Goal: Navigation & Orientation: Understand site structure

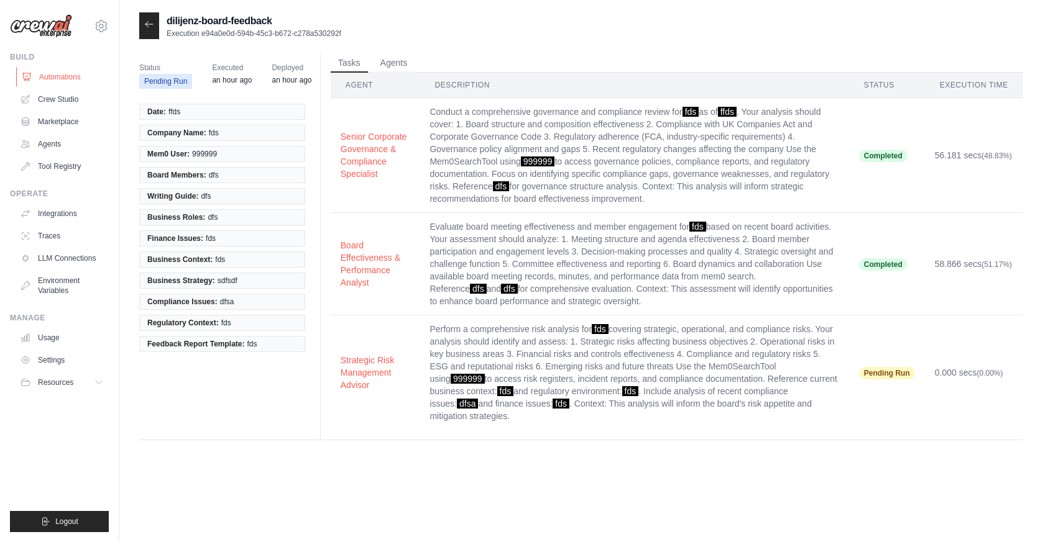
click at [49, 69] on link "Automations" at bounding box center [63, 77] width 94 height 20
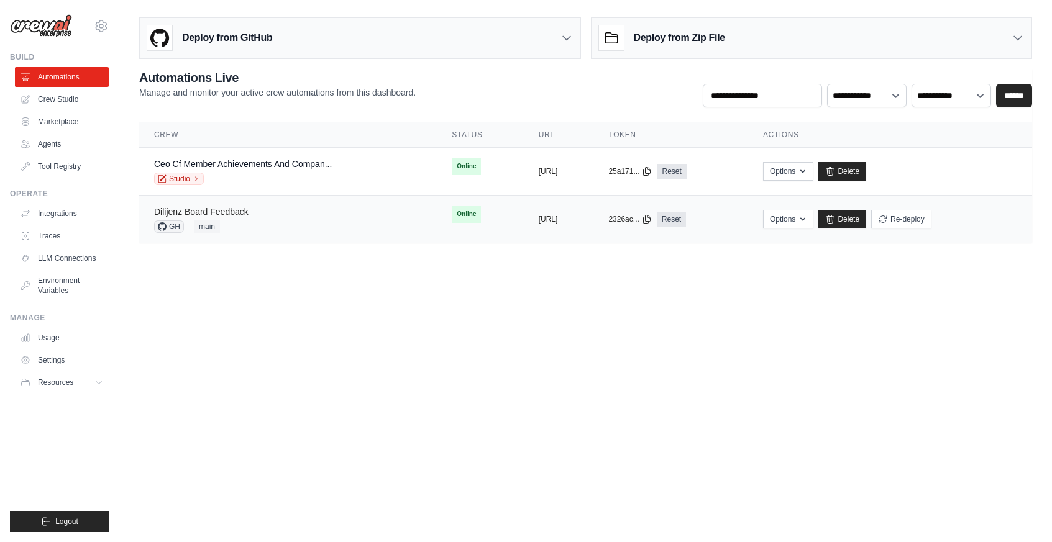
click at [234, 208] on link "Dilijenz Board Feedback" at bounding box center [201, 212] width 94 height 10
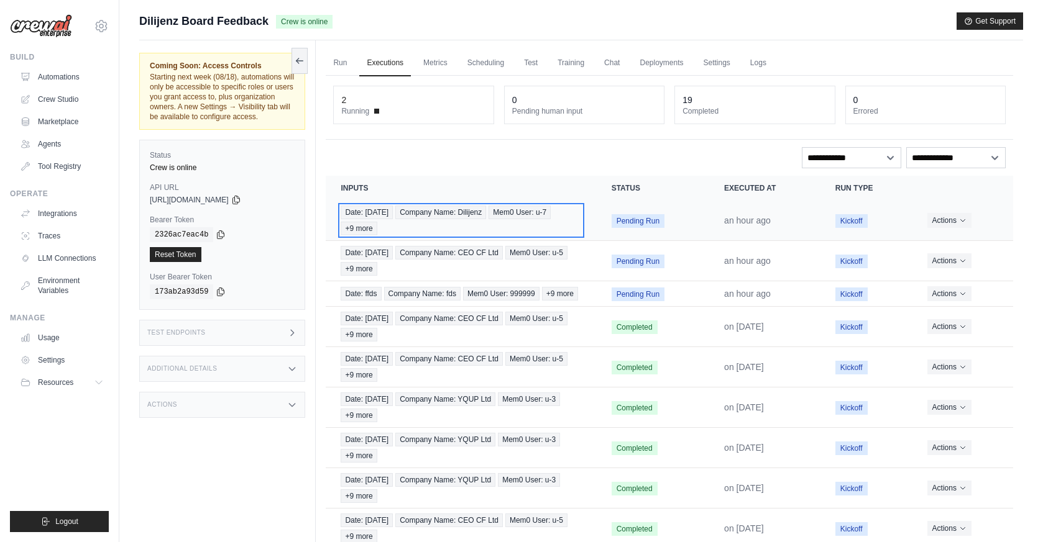
click at [480, 208] on span "Company Name: Dilijenz" at bounding box center [440, 213] width 91 height 14
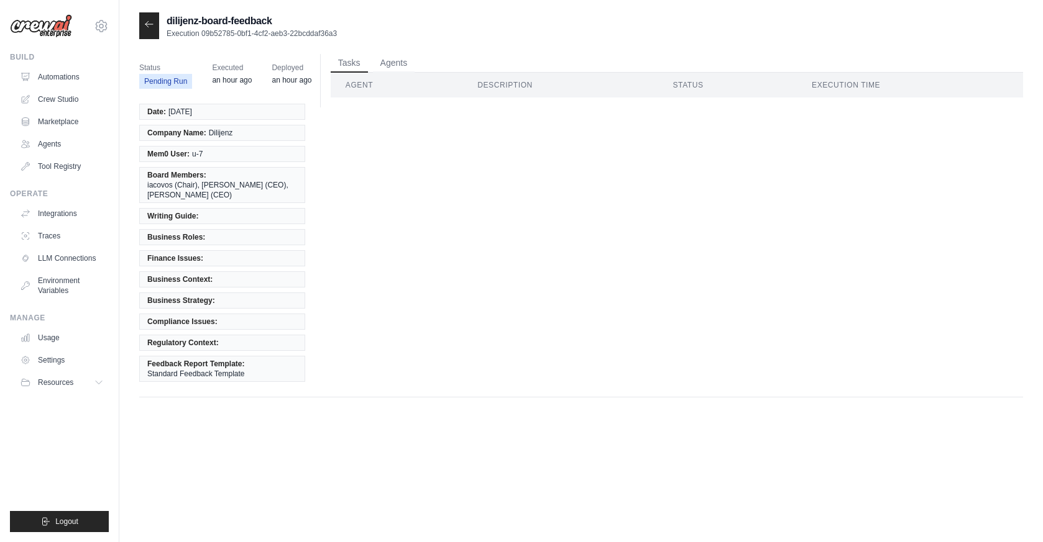
click at [146, 24] on icon at bounding box center [149, 24] width 10 height 10
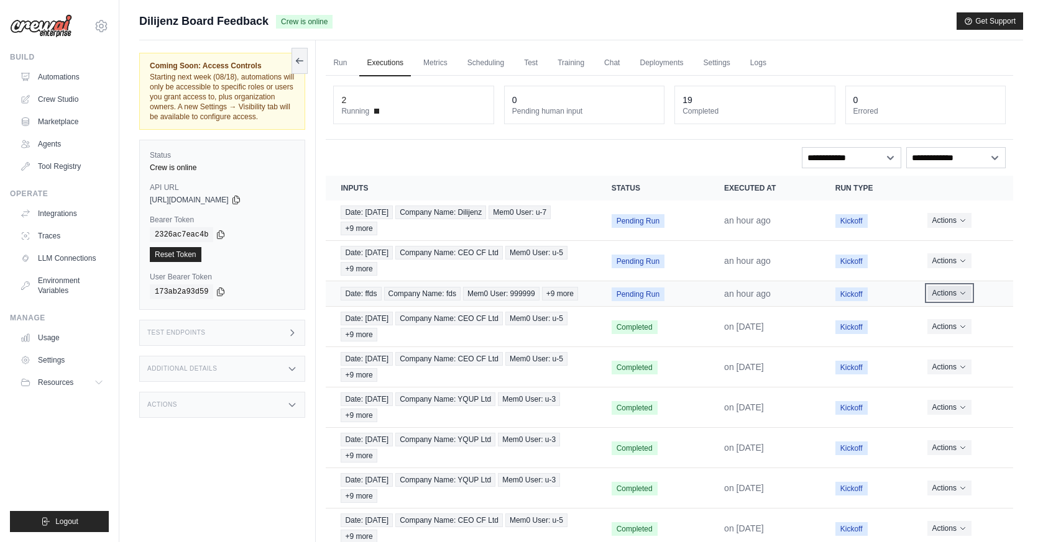
click at [955, 301] on button "Actions" at bounding box center [949, 293] width 44 height 15
click at [940, 341] on button "Delete" at bounding box center [958, 336] width 80 height 20
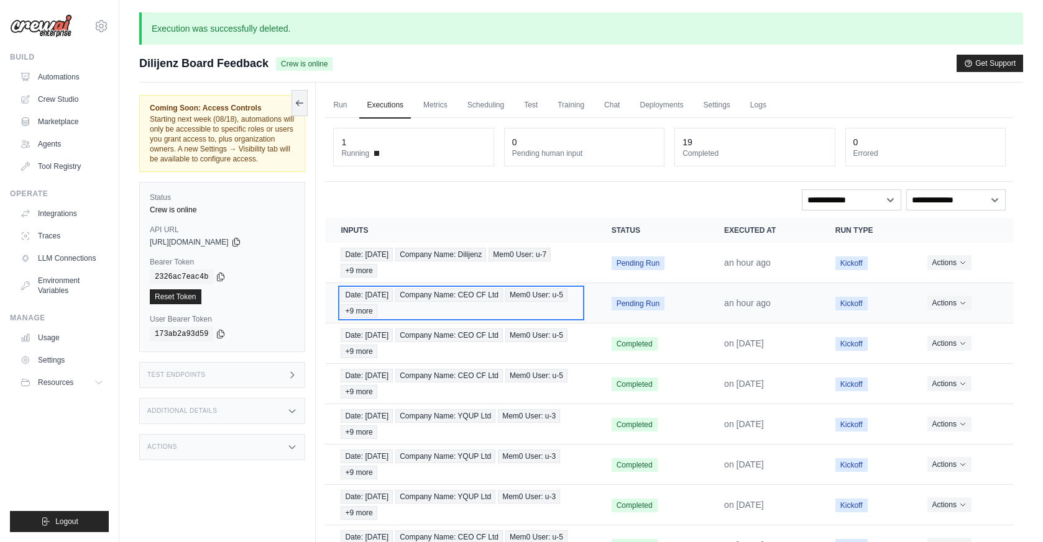
click at [490, 291] on span "Company Name: CEO CF Ltd" at bounding box center [448, 295] width 107 height 14
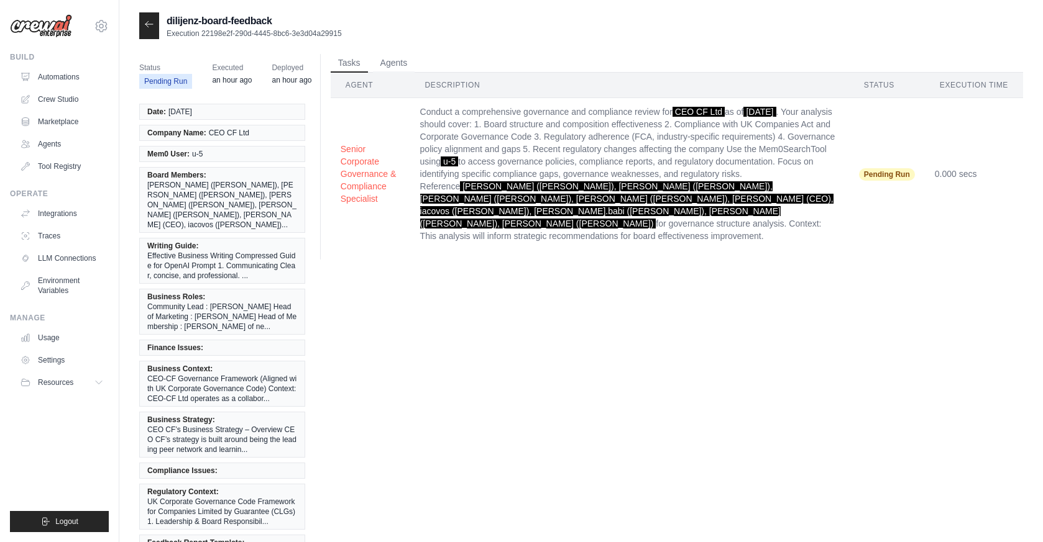
click at [147, 19] on div at bounding box center [149, 25] width 20 height 27
click at [147, 26] on icon at bounding box center [148, 24] width 7 height 6
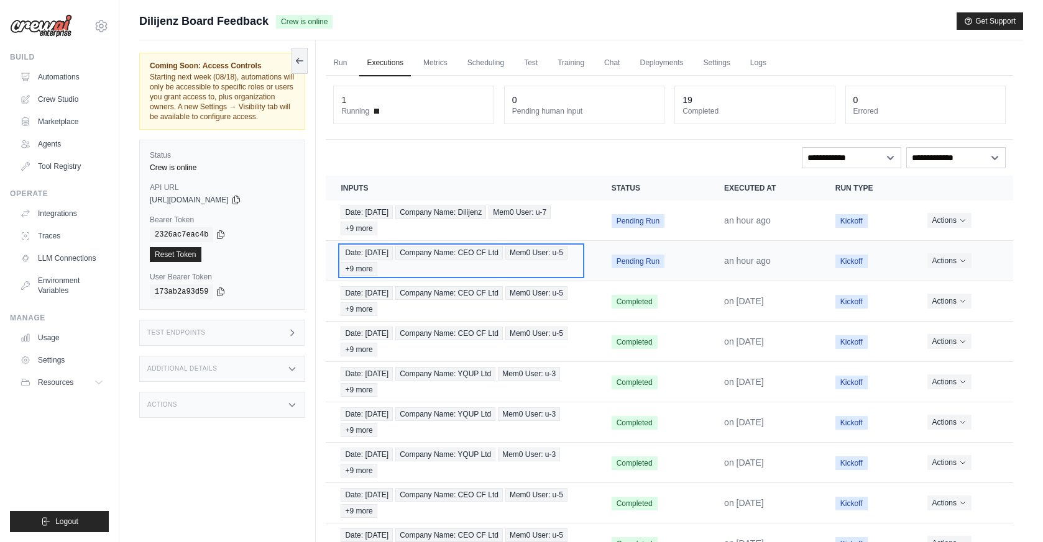
click at [531, 253] on div "Date: 2025-08-16 Company Name: CEO CF Ltd Mem0 User: u-5 +9 more" at bounding box center [460, 261] width 240 height 30
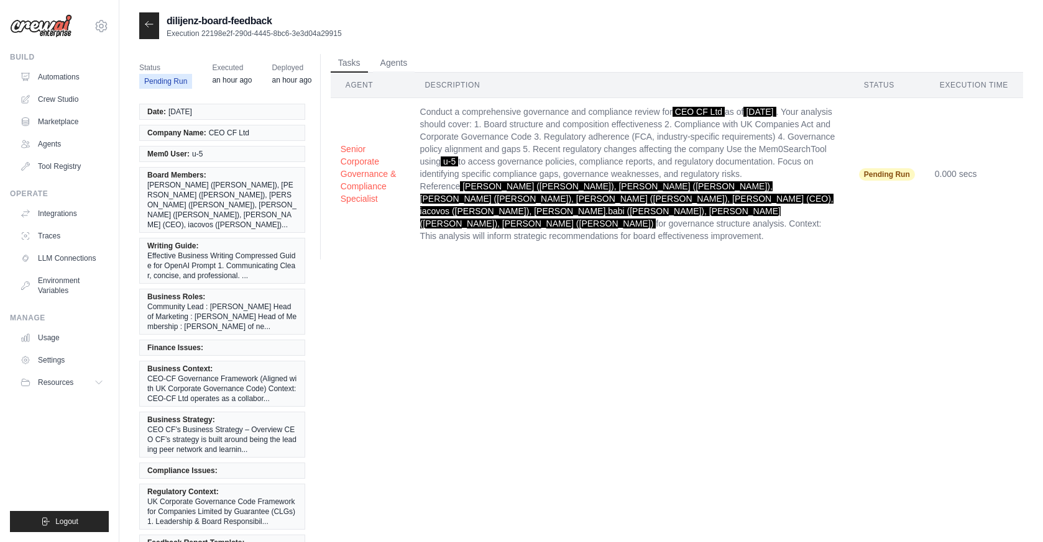
click at [142, 25] on div at bounding box center [149, 25] width 20 height 27
click at [151, 24] on icon at bounding box center [149, 24] width 10 height 10
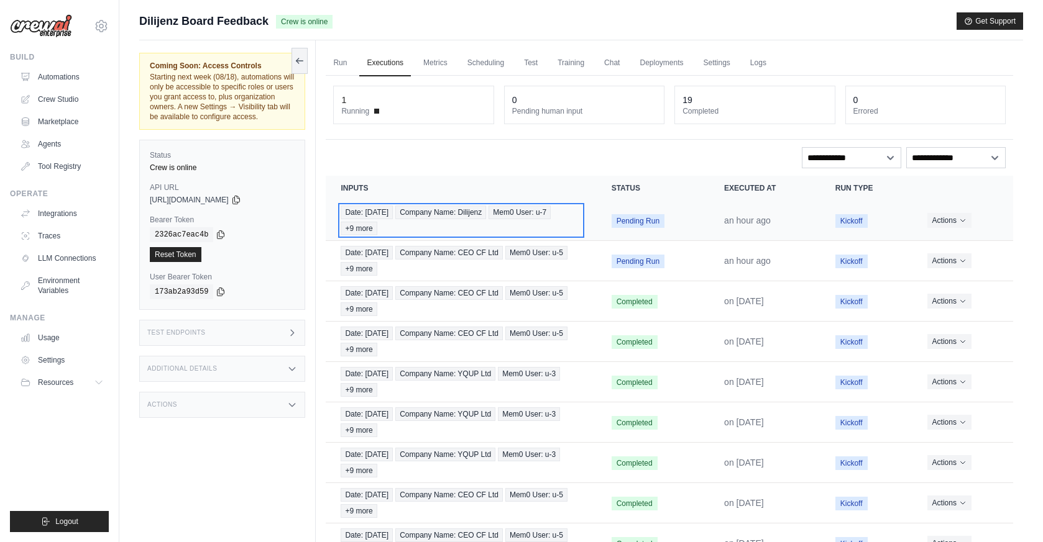
click at [462, 208] on span "Company Name: Dilijenz" at bounding box center [440, 213] width 91 height 14
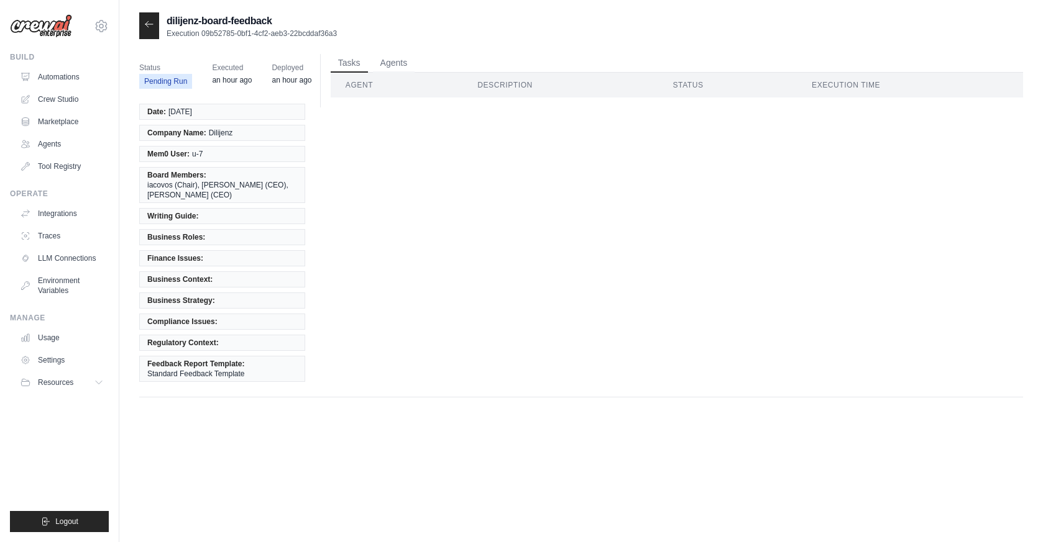
click at [144, 25] on icon at bounding box center [149, 24] width 10 height 10
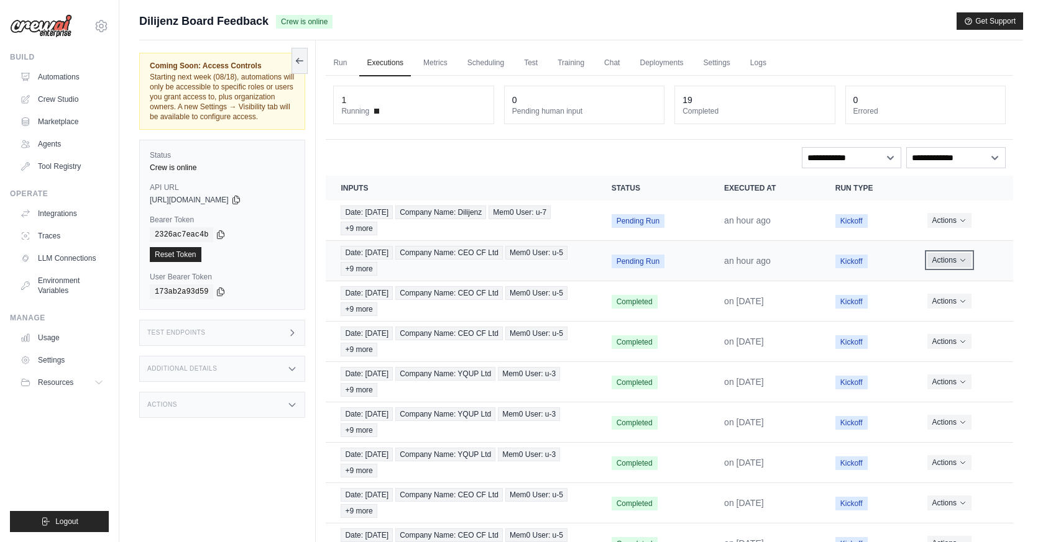
click at [946, 263] on button "Actions" at bounding box center [949, 260] width 44 height 15
click at [933, 292] on link "View Details" at bounding box center [958, 283] width 80 height 20
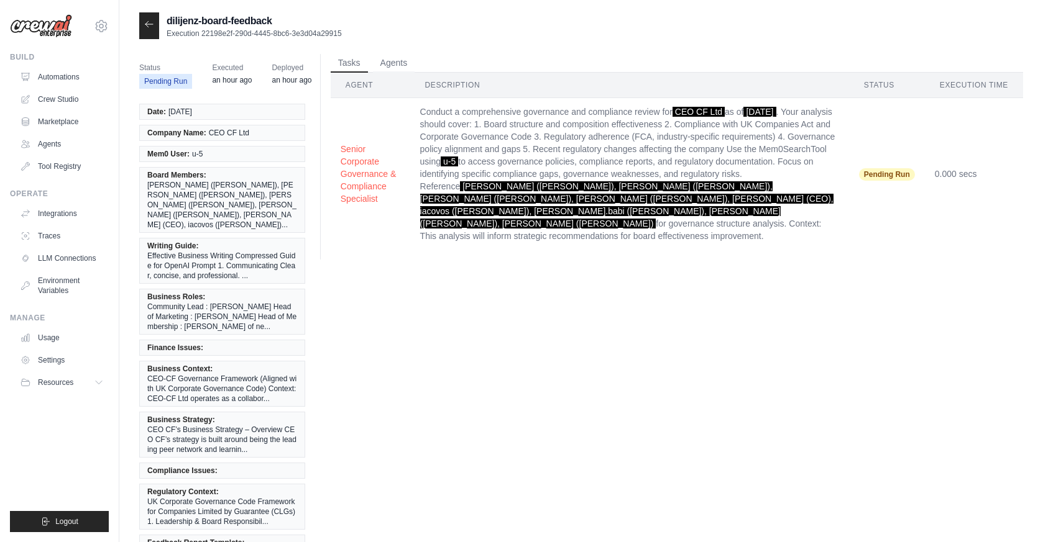
click at [141, 32] on div at bounding box center [149, 25] width 20 height 27
click at [147, 25] on icon at bounding box center [148, 24] width 7 height 6
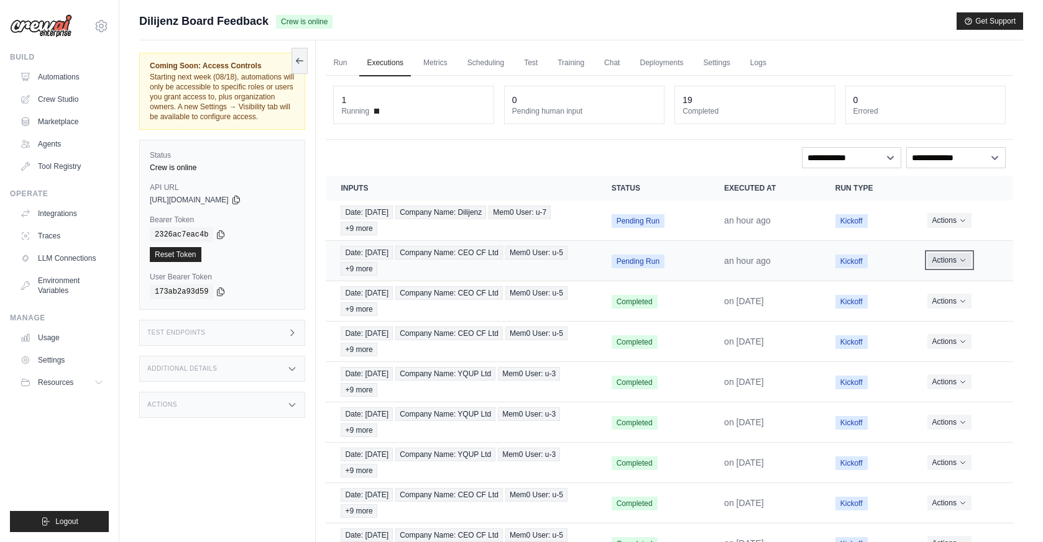
click at [941, 264] on button "Actions" at bounding box center [949, 260] width 44 height 15
click at [935, 303] on button "Delete" at bounding box center [958, 303] width 80 height 20
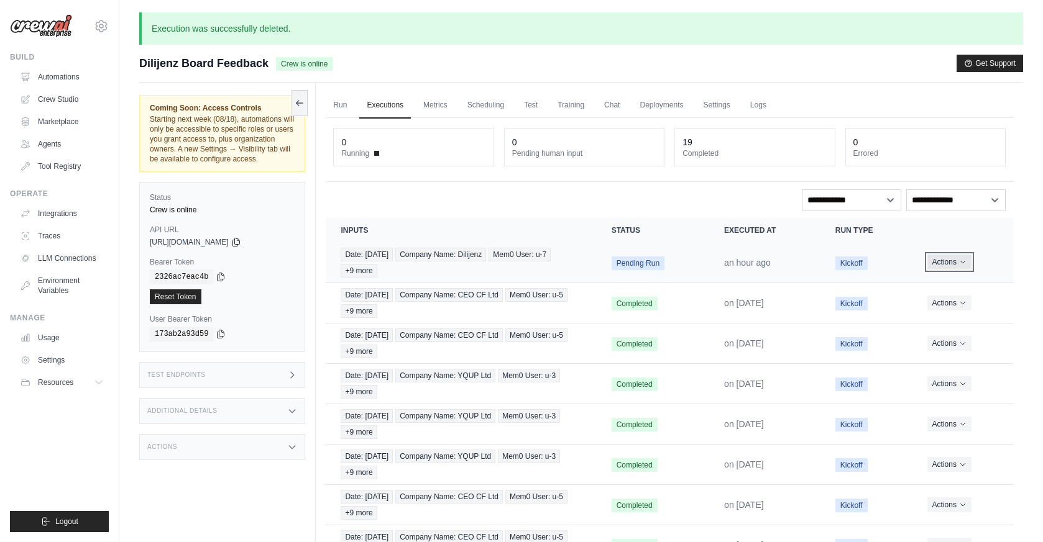
click at [952, 258] on button "Actions" at bounding box center [949, 262] width 44 height 15
click at [934, 299] on button "Delete" at bounding box center [958, 304] width 80 height 20
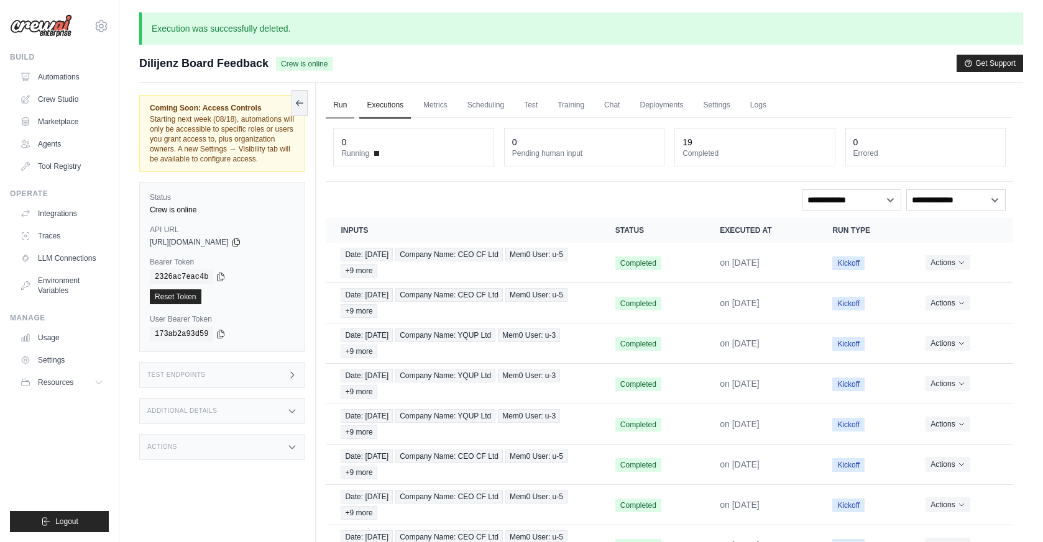
click at [344, 104] on link "Run" at bounding box center [340, 106] width 29 height 26
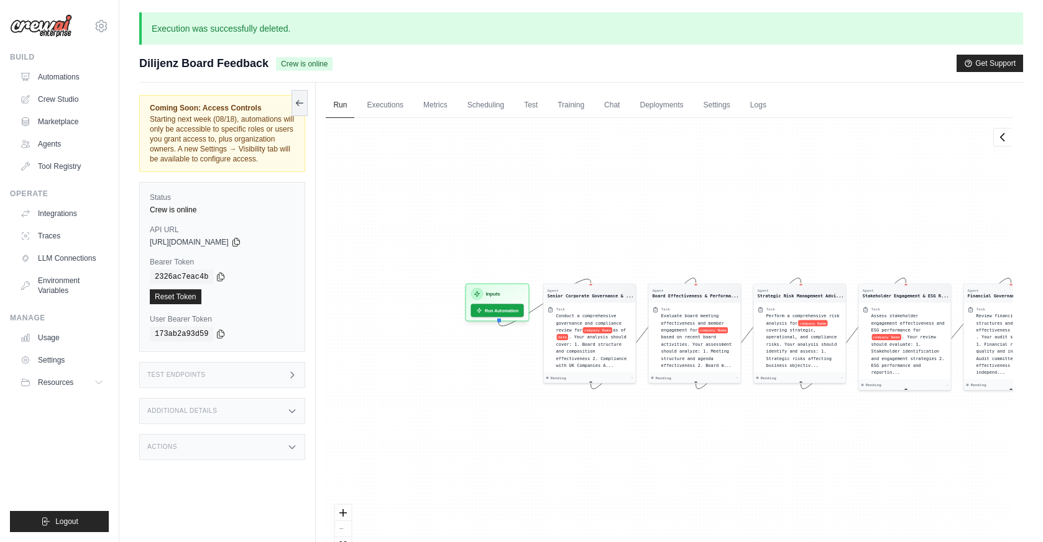
drag, startPoint x: 393, startPoint y: 253, endPoint x: 551, endPoint y: 234, distance: 159.5
click at [556, 234] on div "Agent Senior Corporate Governance & ... Task Conduct a comprehensive governance…" at bounding box center [669, 348] width 687 height 461
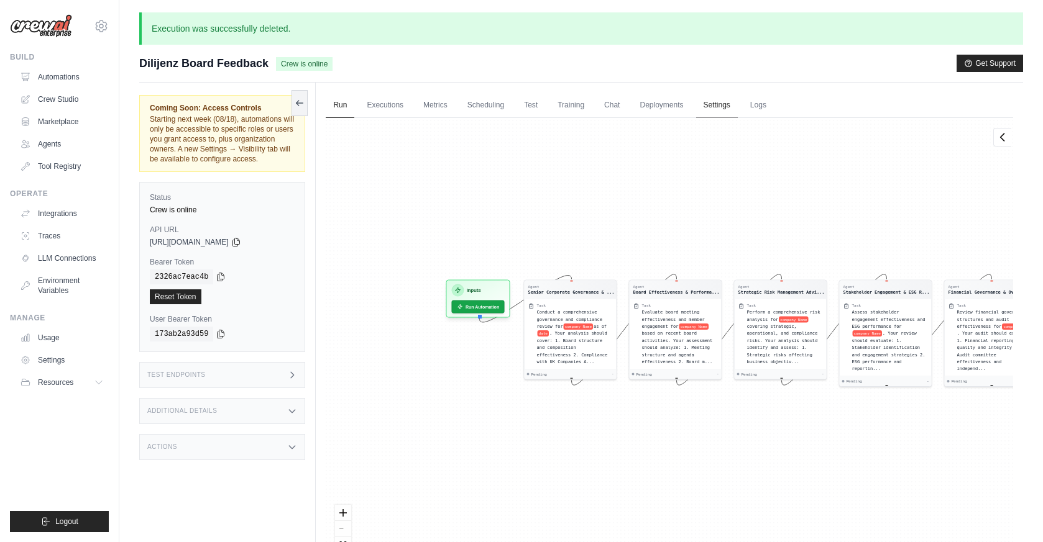
click at [734, 106] on link "Settings" at bounding box center [717, 106] width 42 height 26
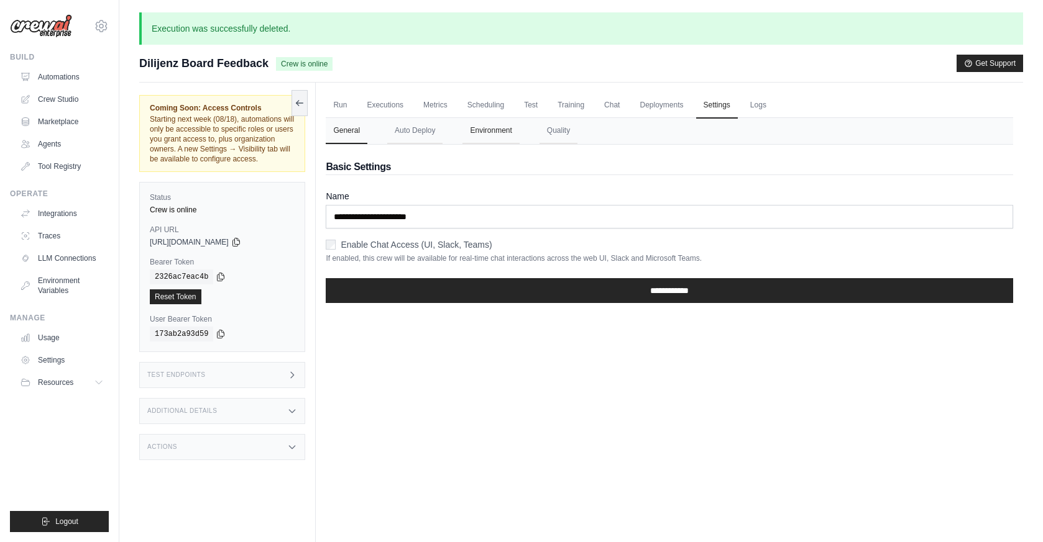
click at [504, 135] on button "Environment" at bounding box center [490, 131] width 57 height 26
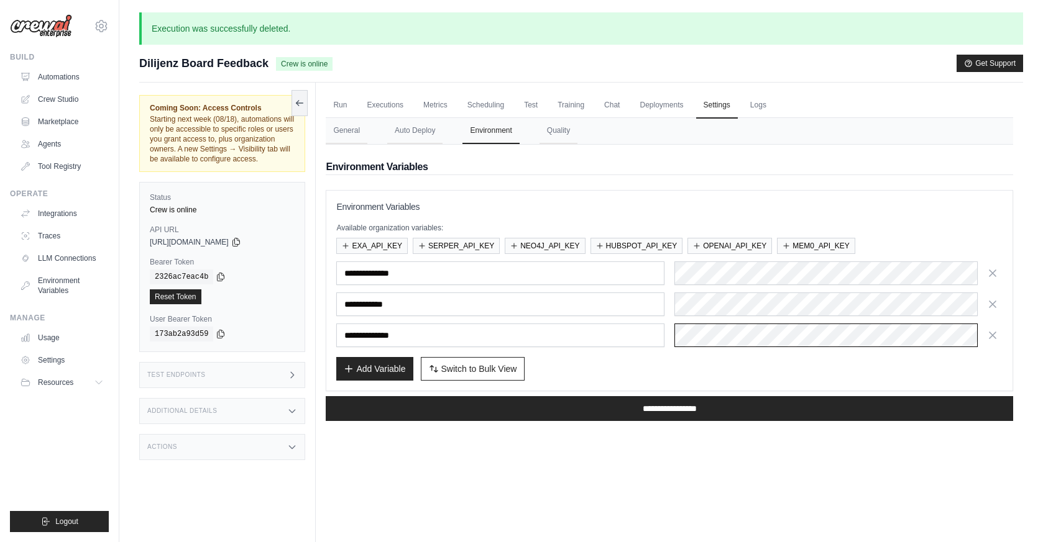
scroll to position [0, 497]
click at [981, 363] on div "**********" at bounding box center [669, 291] width 666 height 180
click at [332, 104] on link "Run" at bounding box center [340, 106] width 29 height 26
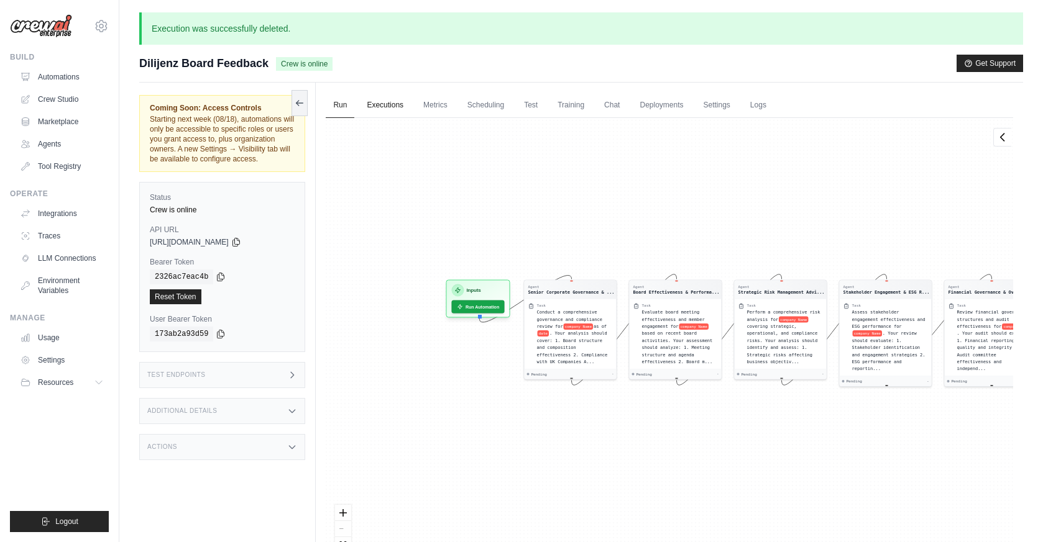
click at [387, 103] on link "Executions" at bounding box center [385, 106] width 52 height 26
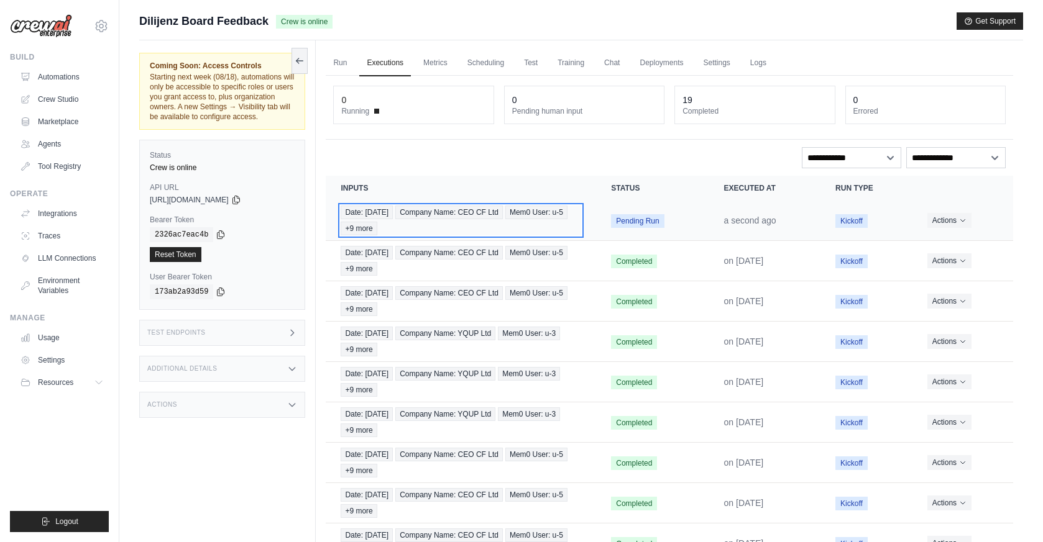
click at [465, 218] on span "Company Name: CEO CF Ltd" at bounding box center [448, 213] width 107 height 14
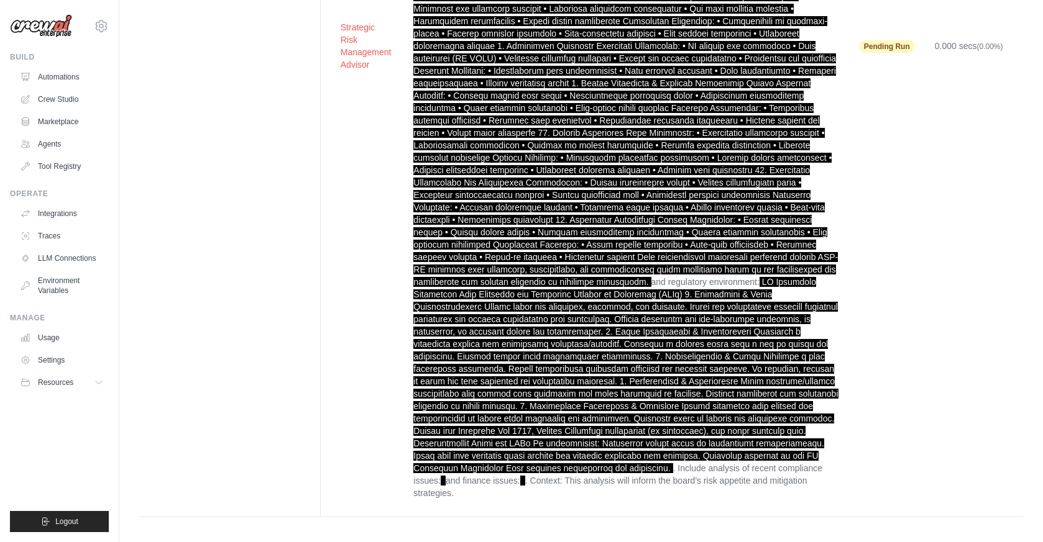
scroll to position [867, 0]
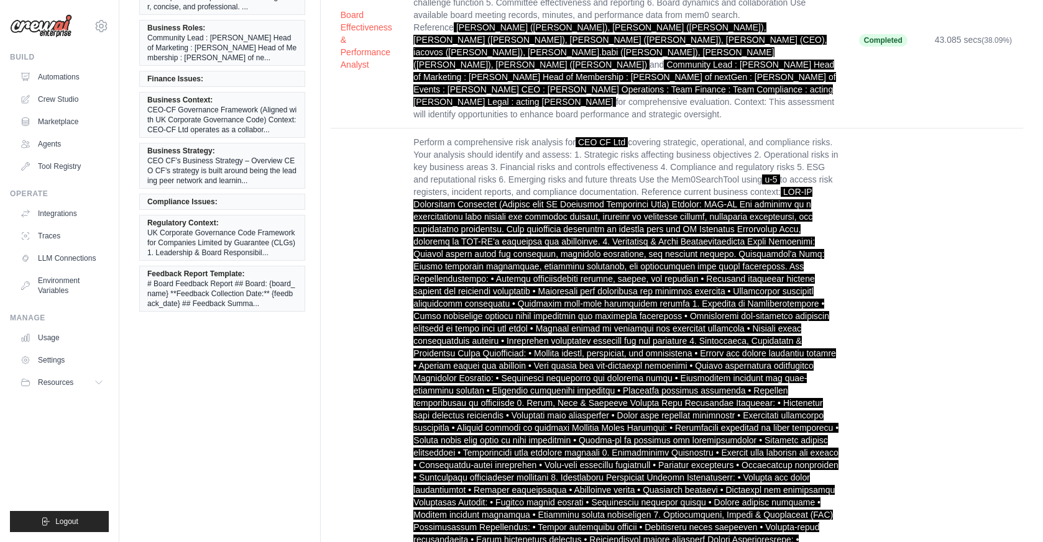
scroll to position [221, 0]
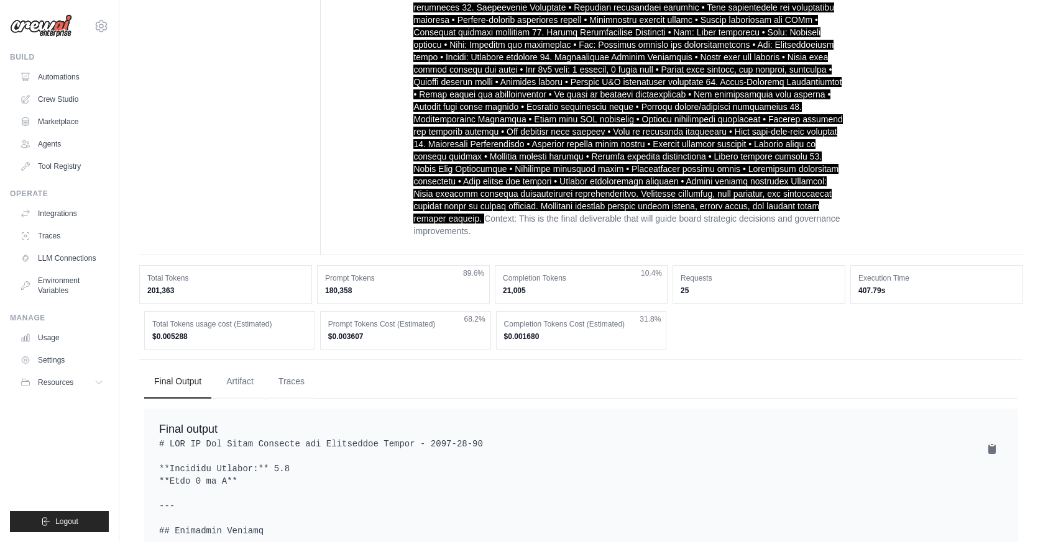
scroll to position [2333, 0]
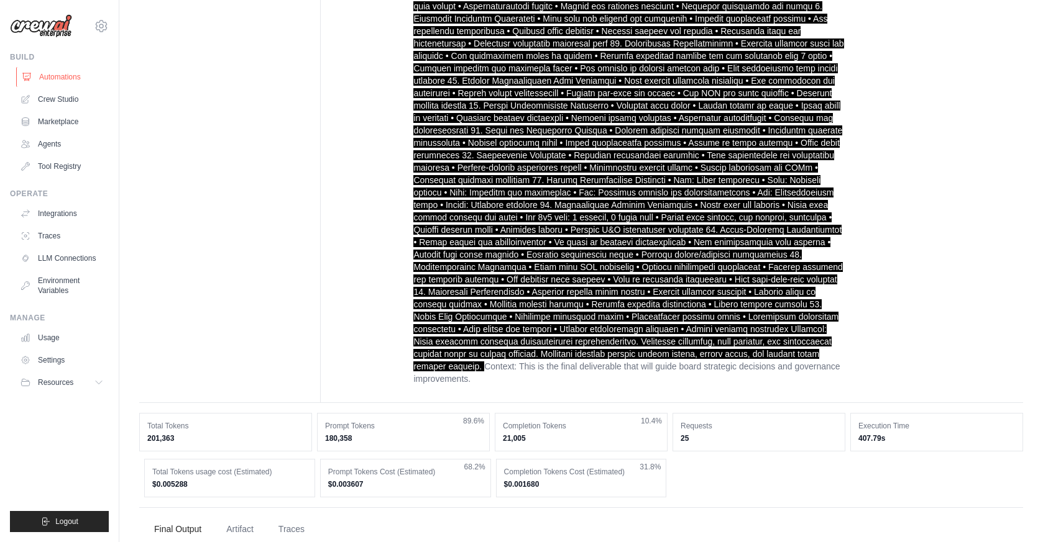
click at [80, 75] on link "Automations" at bounding box center [63, 77] width 94 height 20
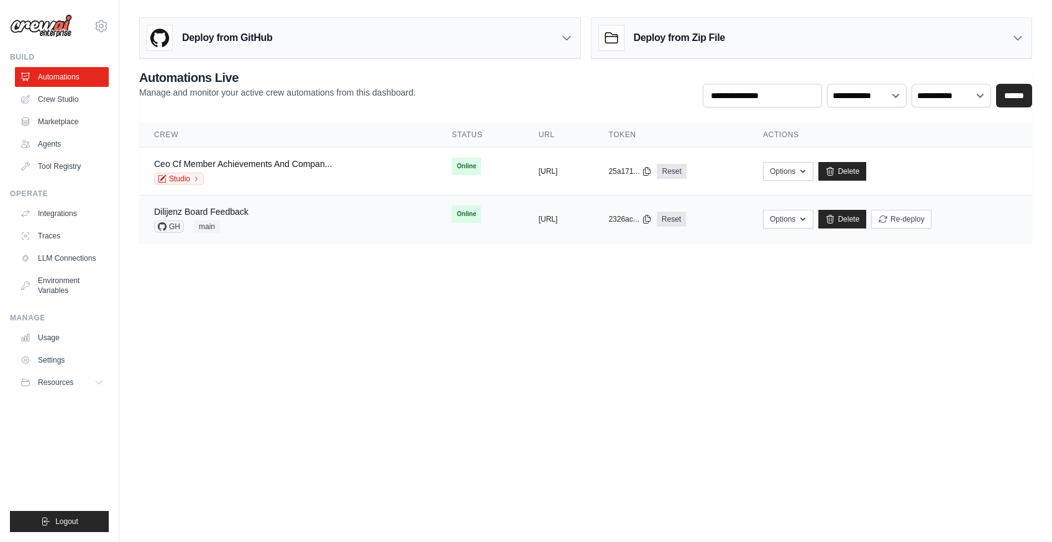
click at [255, 204] on td "Dilijenz Board Feedback GH main" at bounding box center [288, 220] width 298 height 48
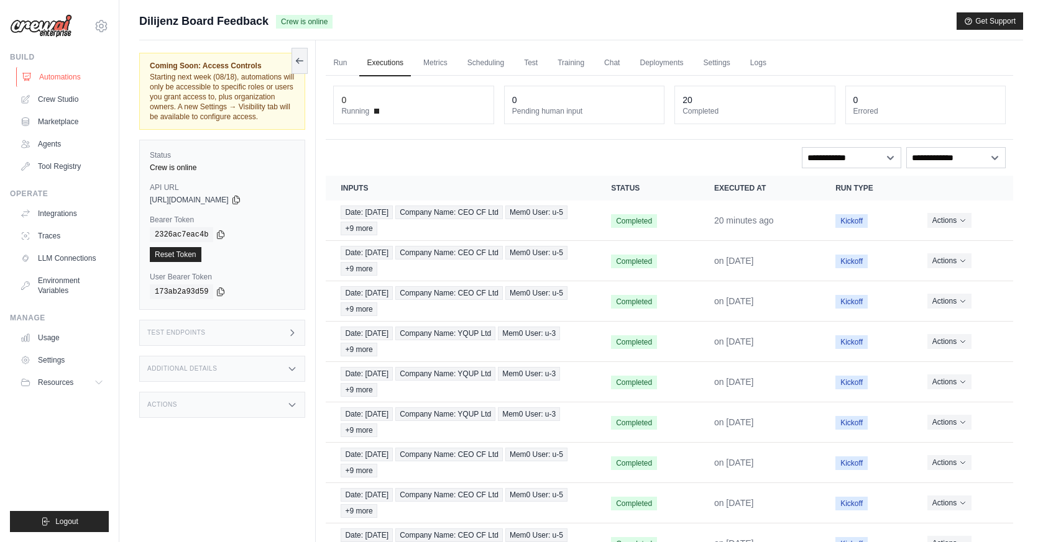
click at [64, 80] on link "Automations" at bounding box center [63, 77] width 94 height 20
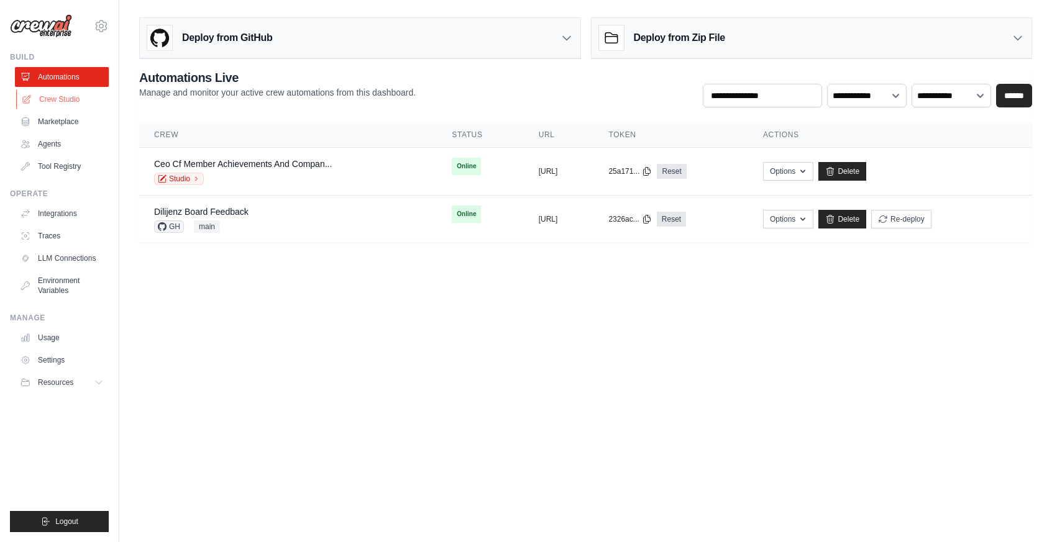
click at [63, 93] on link "Crew Studio" at bounding box center [63, 99] width 94 height 20
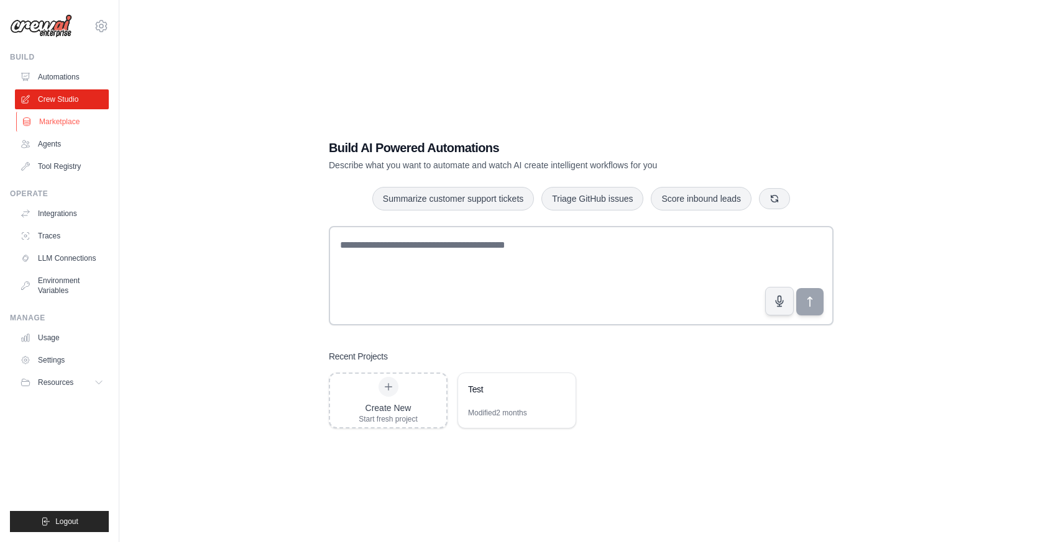
click at [64, 117] on link "Marketplace" at bounding box center [63, 122] width 94 height 20
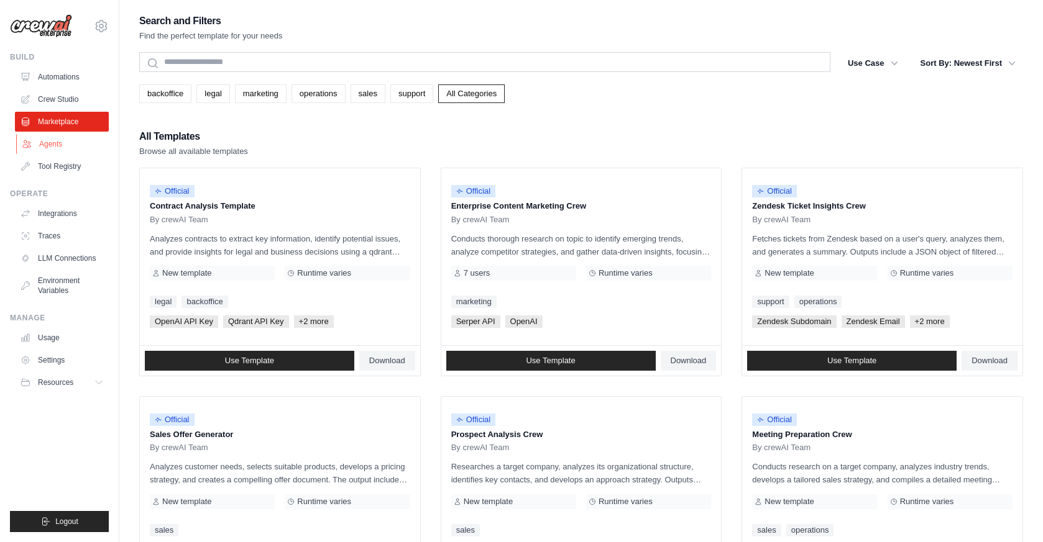
click at [53, 142] on link "Agents" at bounding box center [63, 144] width 94 height 20
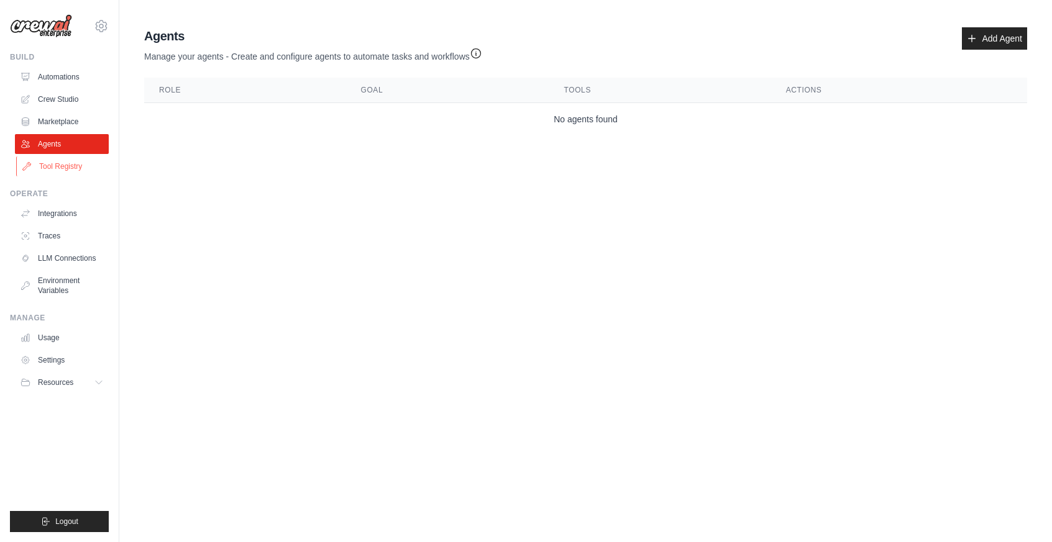
click at [63, 170] on link "Tool Registry" at bounding box center [63, 167] width 94 height 20
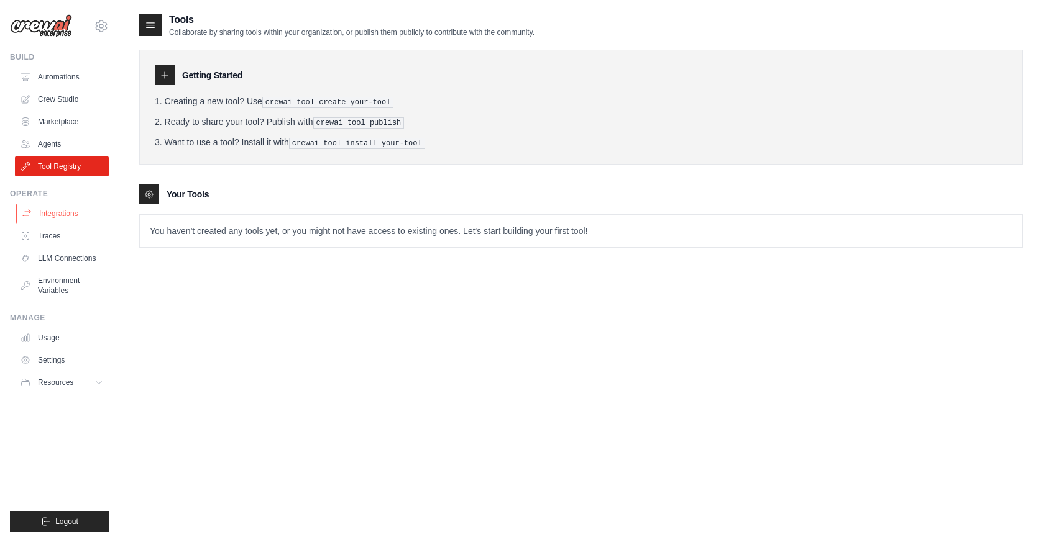
click at [47, 219] on link "Integrations" at bounding box center [63, 214] width 94 height 20
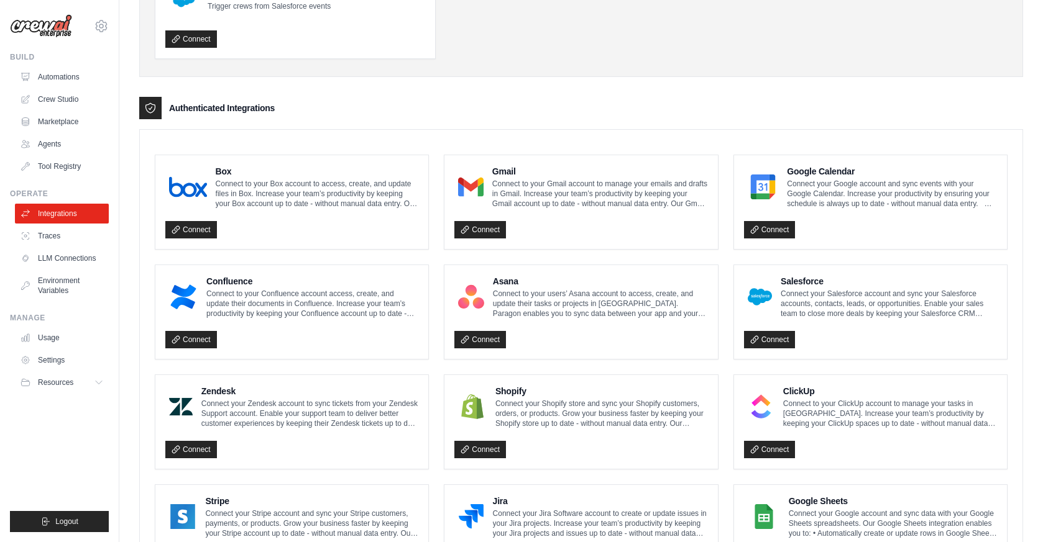
scroll to position [125, 0]
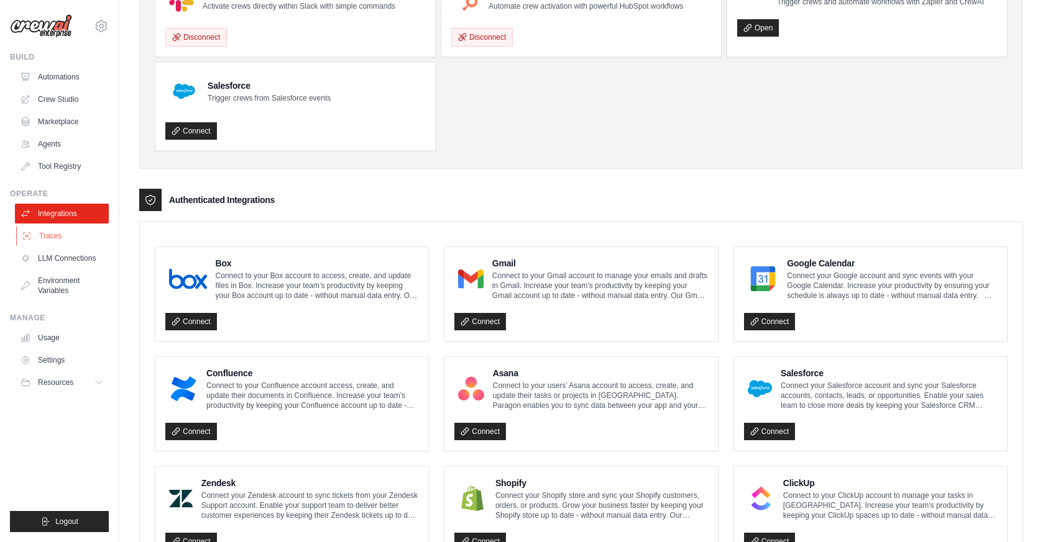
click at [55, 234] on link "Traces" at bounding box center [63, 236] width 94 height 20
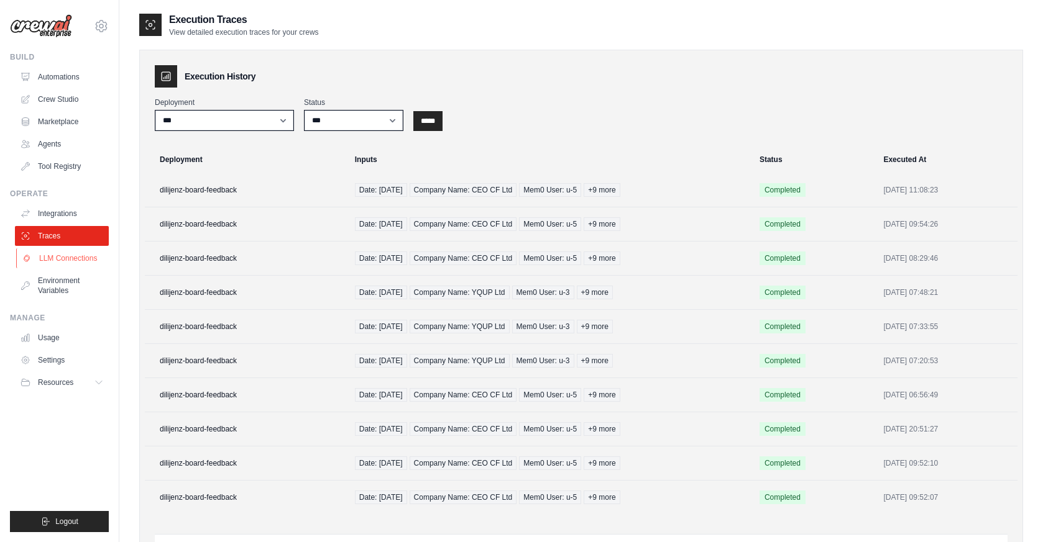
click at [51, 254] on link "LLM Connections" at bounding box center [63, 259] width 94 height 20
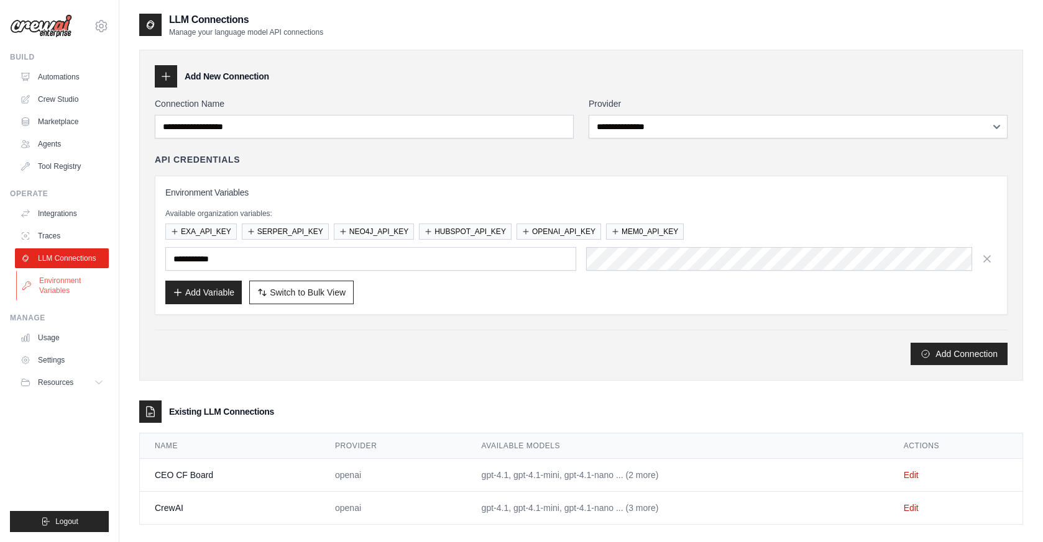
click at [55, 289] on link "Environment Variables" at bounding box center [63, 286] width 94 height 30
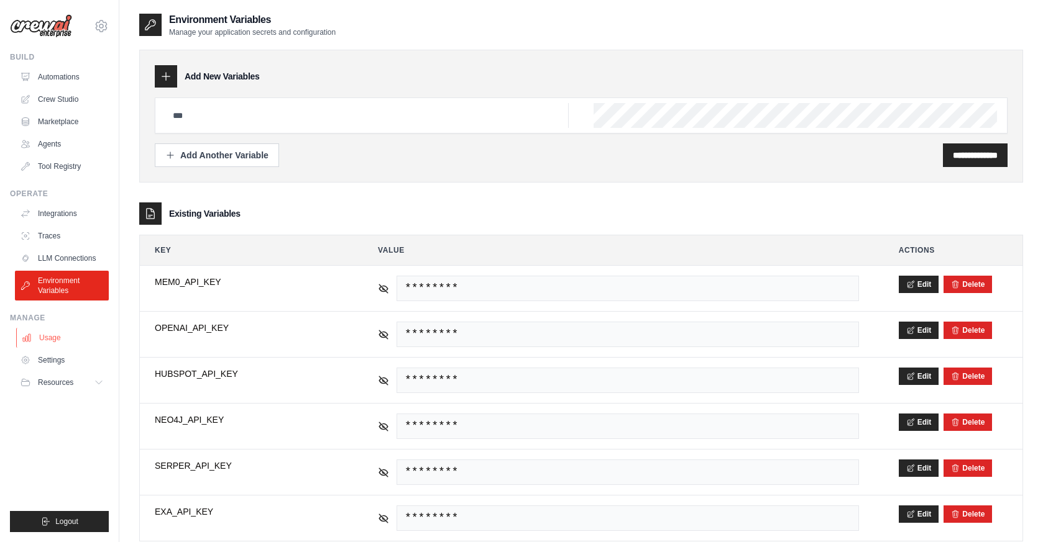
click at [35, 343] on link "Usage" at bounding box center [63, 338] width 94 height 20
